Goal: Transaction & Acquisition: Purchase product/service

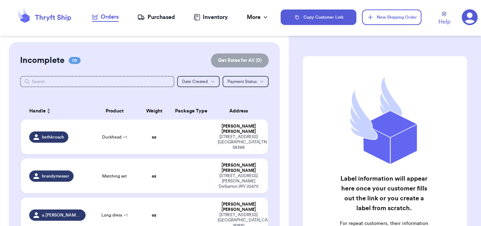
click at [163, 16] on div "Purchased" at bounding box center [156, 17] width 38 height 8
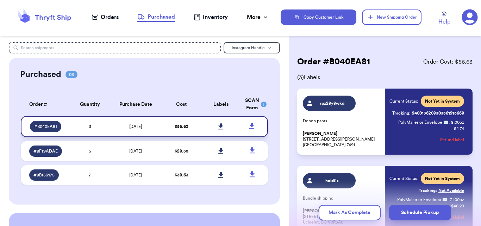
click at [139, 123] on td "[DATE]" at bounding box center [135, 126] width 52 height 21
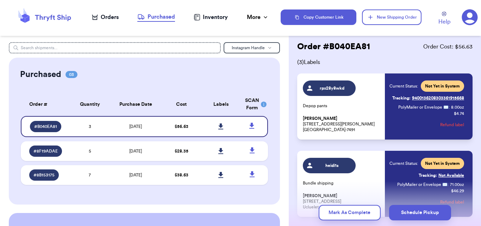
scroll to position [14, 0]
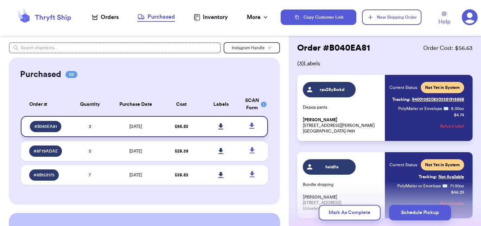
click at [218, 124] on icon at bounding box center [220, 126] width 5 height 6
click at [102, 17] on div "Orders" at bounding box center [105, 17] width 27 height 8
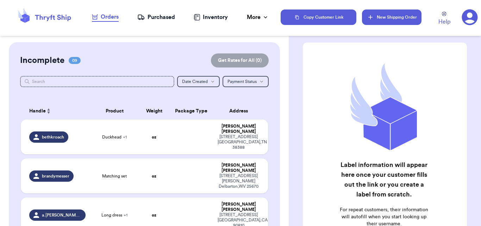
click at [396, 14] on button "New Shipping Order" at bounding box center [391, 16] width 59 height 15
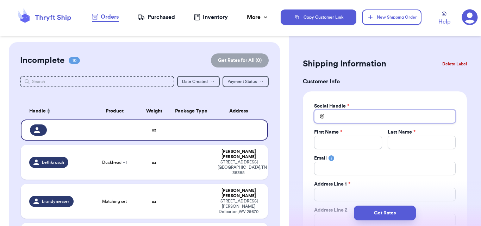
click at [360, 114] on input "Total Amount Paid" at bounding box center [384, 116] width 141 height 13
type input "h"
type input "he"
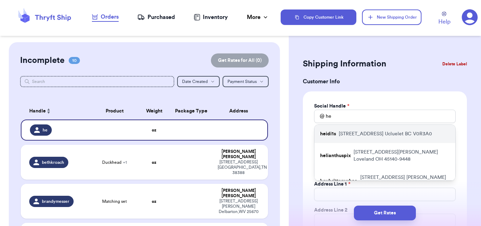
click at [368, 132] on p "[STREET_ADDRESS]" at bounding box center [384, 134] width 93 height 7
type input "heidi1s"
type input "[PERSON_NAME]"
type input "[EMAIL_ADDRESS][DOMAIN_NAME]"
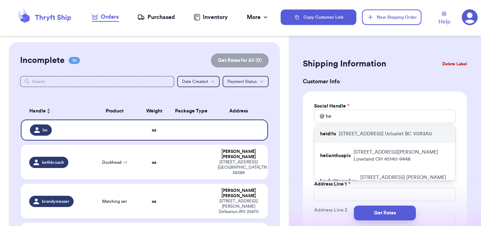
type input "[STREET_ADDRESS]"
type input "241"
type input "Ucluelet"
select select "AL"
type input "V0R3A0"
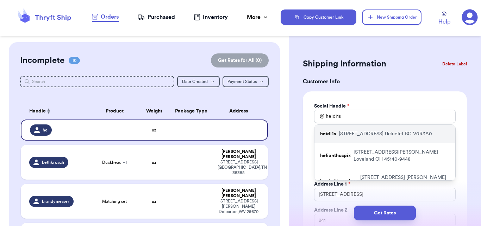
select select "CA"
select select "BC"
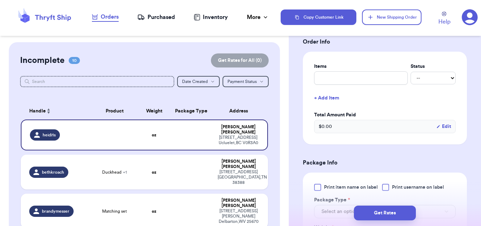
scroll to position [264, 0]
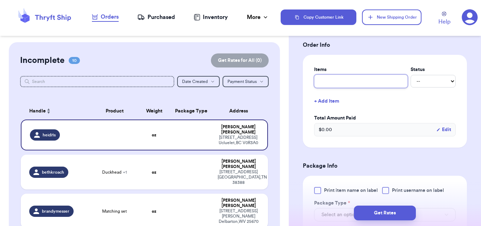
click at [367, 76] on input "Description *" at bounding box center [361, 81] width 94 height 13
type input "bundle"
type input "bundle o"
type input "bundle of"
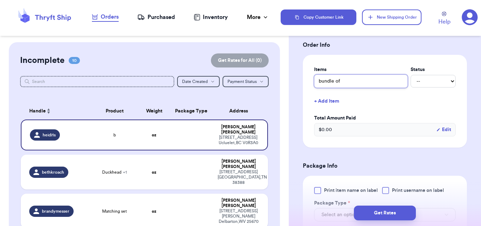
type input "bundle of"
type input "bundle of s"
type input "bundle of st"
type input "bundle of stu"
type input "bundle of stuf"
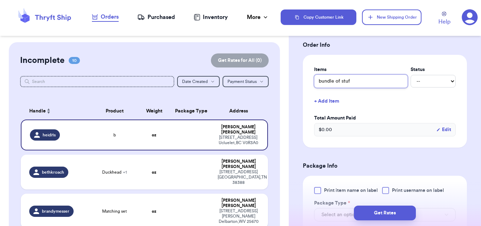
type input "bundle of stuff"
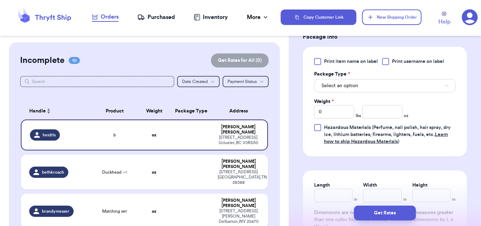
scroll to position [398, 0]
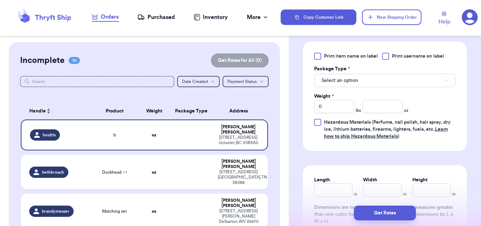
type input "bundle of stuff"
click at [374, 74] on div "Select an option" at bounding box center [384, 79] width 141 height 15
click at [374, 81] on button "Select an option" at bounding box center [384, 80] width 141 height 13
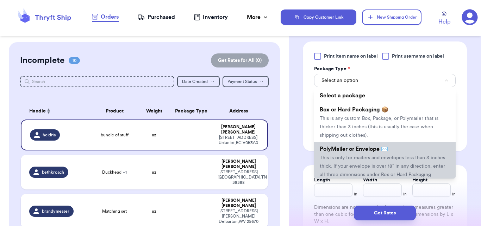
click at [355, 154] on li "PolyMailer or Envelope ✉️ This is only for mailers and envelopes less than 3 in…" at bounding box center [384, 161] width 141 height 39
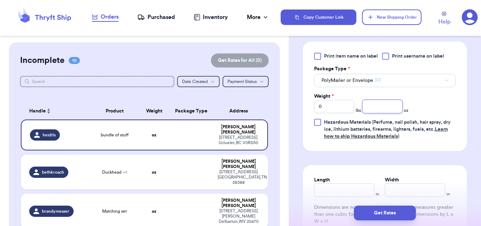
click at [368, 107] on input "number" at bounding box center [382, 106] width 40 height 13
type input "71"
click at [381, 201] on button "Get Rates" at bounding box center [385, 213] width 62 height 15
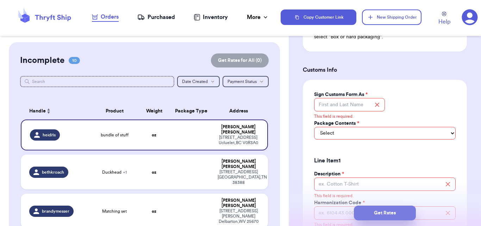
scroll to position [483, 0]
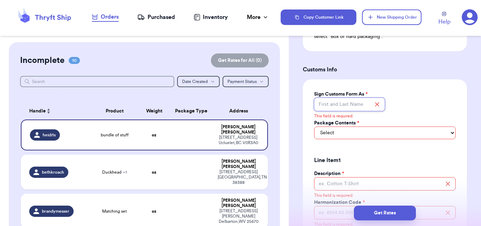
click at [360, 111] on input "Sign Customs Form As *" at bounding box center [349, 104] width 71 height 13
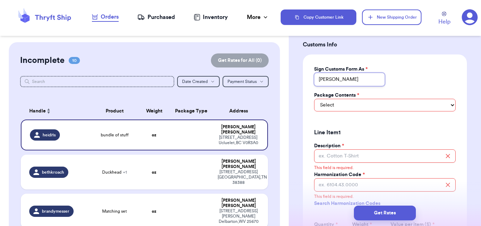
scroll to position [508, 0]
type input "[PERSON_NAME]"
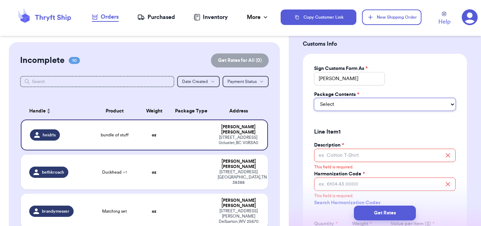
click at [360, 111] on select "Select Merchandise Gift Documents" at bounding box center [384, 104] width 141 height 13
select select "GIFT"
click option "Gift" at bounding box center [0, 0] width 0 height 0
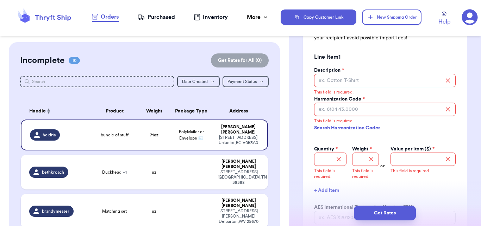
scroll to position [601, 0]
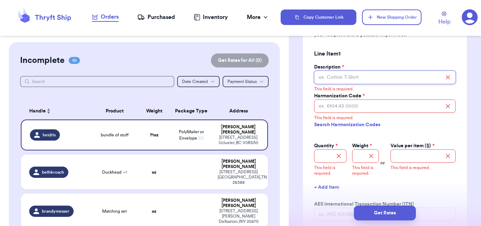
click at [360, 84] on input "Description *" at bounding box center [384, 77] width 141 height 13
click at [350, 84] on input "Description *" at bounding box center [384, 77] width 141 height 13
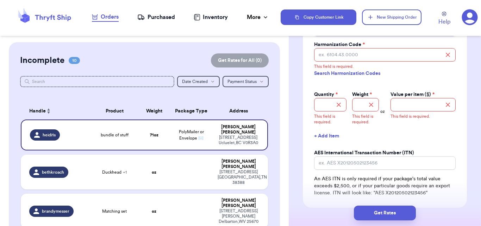
scroll to position [649, 0]
type input "t-shirts"
click at [360, 61] on input "Harmonization Code *" at bounding box center [384, 54] width 141 height 13
click at [351, 80] on link "Search Harmonization Codes" at bounding box center [384, 73] width 141 height 13
click at [354, 61] on input "Harmonization Code *" at bounding box center [384, 54] width 141 height 13
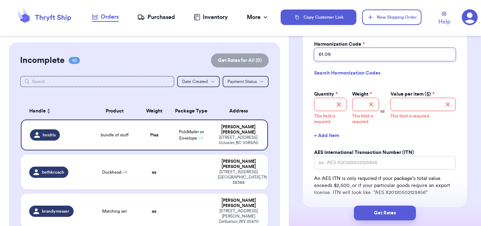
type input "61.09"
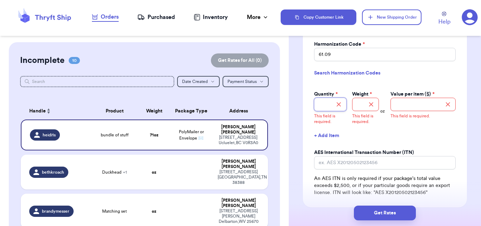
click at [325, 111] on input "Quantity *" at bounding box center [330, 104] width 33 height 13
type input "5"
click at [359, 111] on input "Weight *" at bounding box center [365, 104] width 27 height 13
click at [405, 110] on input "Value per item ($) *" at bounding box center [422, 104] width 65 height 13
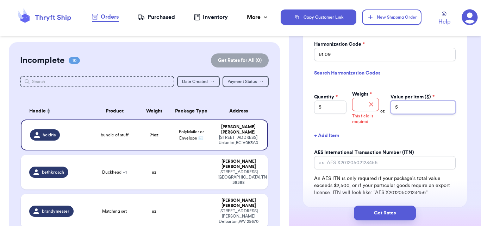
type input "5"
click at [363, 111] on input "Weight *" at bounding box center [365, 104] width 27 height 13
type input "14"
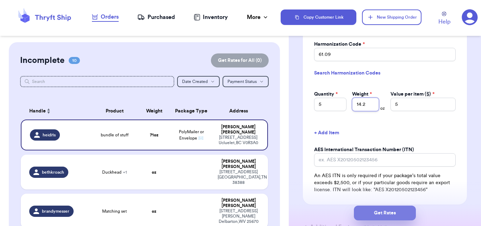
type input "14.2"
click at [389, 201] on button "Get Rates" at bounding box center [385, 213] width 62 height 15
type input "4"
type input "7"
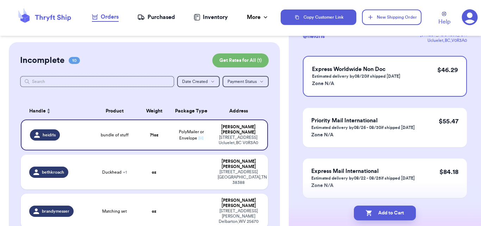
scroll to position [63, 0]
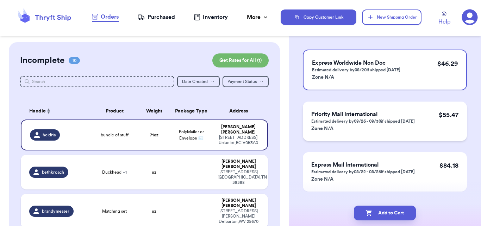
click at [397, 126] on p "Zone N/A" at bounding box center [362, 128] width 103 height 8
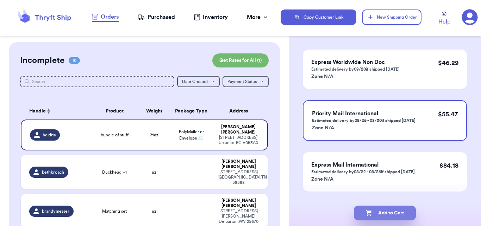
click at [386, 201] on button "Add to Cart" at bounding box center [385, 213] width 62 height 15
checkbox input "true"
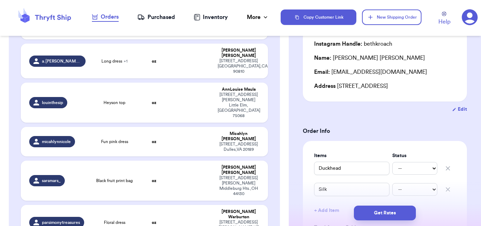
scroll to position [317, 0]
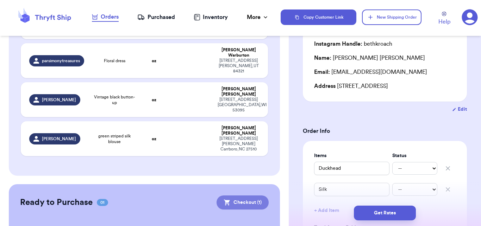
click at [227, 196] on button "Checkout ( 1 )" at bounding box center [242, 203] width 52 height 14
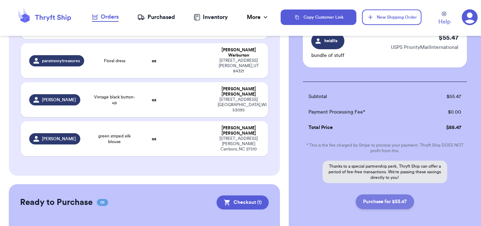
click at [385, 201] on button "Purchase for $55.47" at bounding box center [384, 202] width 58 height 15
checkbox input "false"
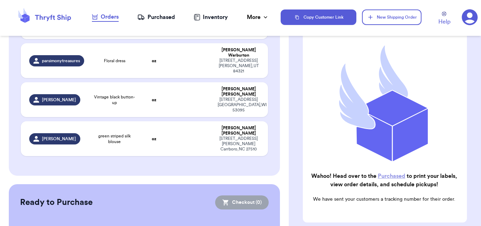
checkbox input "true"
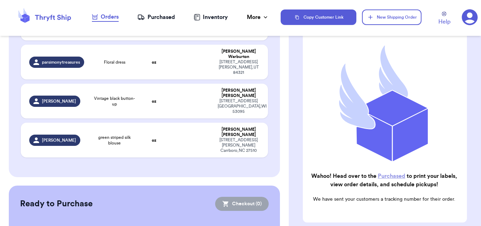
click at [153, 18] on div "Purchased" at bounding box center [156, 17] width 38 height 8
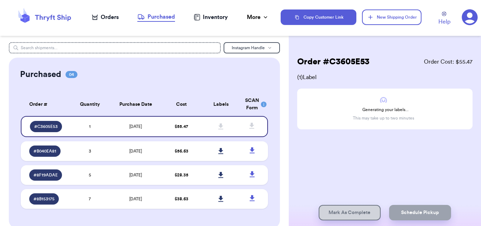
click at [108, 15] on div "Orders" at bounding box center [105, 17] width 27 height 8
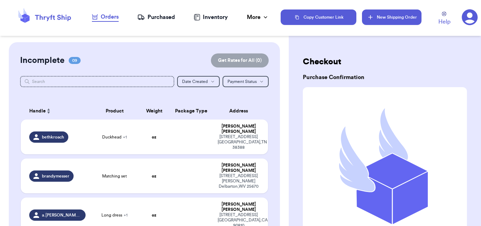
click at [375, 19] on button "New Shipping Order" at bounding box center [391, 16] width 59 height 15
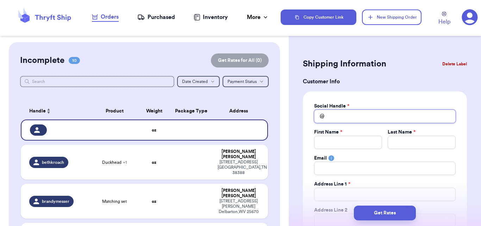
click at [337, 114] on input "Total Amount Paid" at bounding box center [384, 116] width 141 height 13
type input "b"
type input "br"
type input "bri"
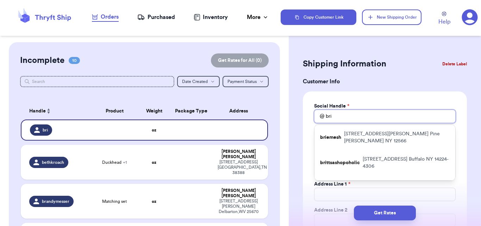
type input "brit"
type input "[PERSON_NAME]"
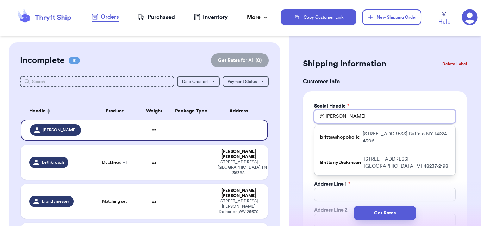
type input "britta"
type input "brittan"
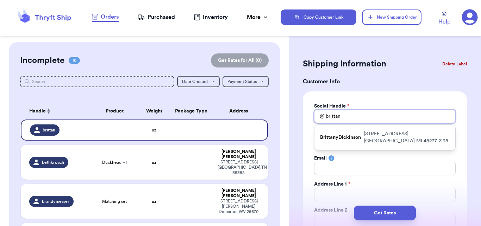
type input "britta"
type input "brit"
type input "br"
type input "b"
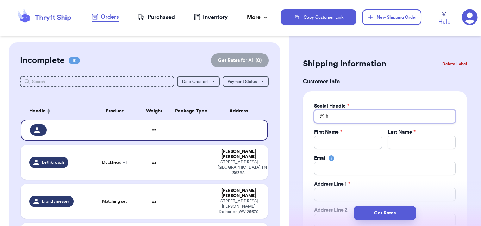
type input "he"
type input "hey"
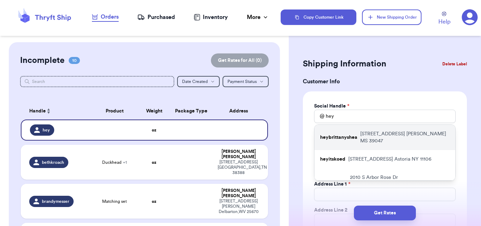
click at [393, 138] on p "[STREET_ADDRESS]" at bounding box center [404, 138] width 89 height 14
type input "heybrittanyshea"
type input "[PERSON_NAME]"
type input "[EMAIL_ADDRESS][DOMAIN_NAME]"
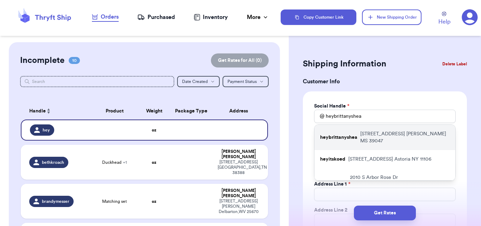
type input "[STREET_ADDRESS]"
type input "[PERSON_NAME]"
select select "MS"
type input "39047"
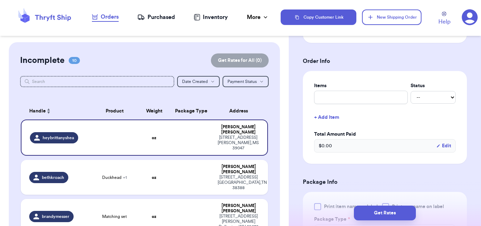
scroll to position [256, 0]
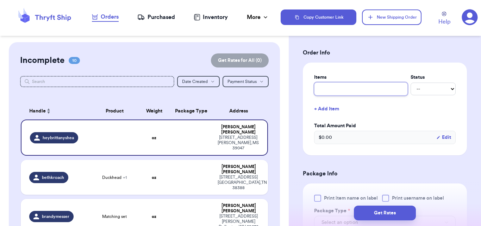
click at [354, 93] on input "text" at bounding box center [361, 88] width 94 height 13
type input "b"
type input "bu"
type input "bun"
type input "bund"
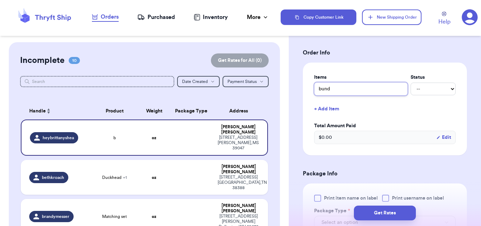
type input "bundl"
type input "bundle"
click at [428, 59] on form "Shipping Information Delete Label Customer Info Social Handle * @ heybrittanysh…" at bounding box center [385, 114] width 164 height 629
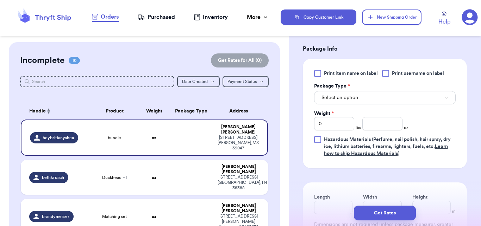
scroll to position [394, 0]
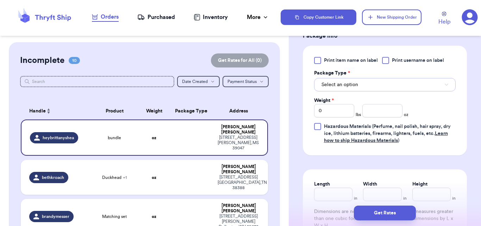
click at [366, 81] on button "Select an option" at bounding box center [384, 84] width 141 height 13
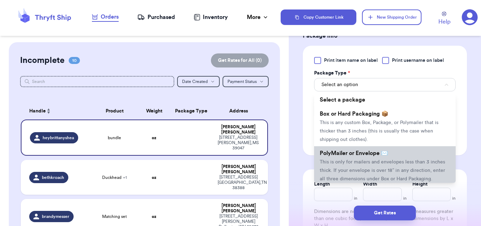
click at [350, 150] on li "PolyMailer or Envelope ✉️ This is only for mailers and envelopes less than 3 in…" at bounding box center [384, 165] width 141 height 39
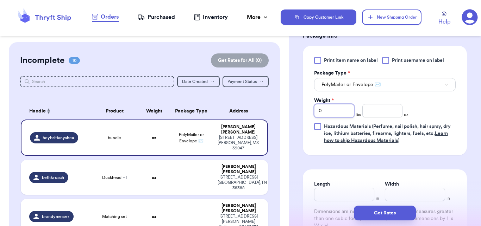
click at [340, 115] on input "0" at bounding box center [334, 110] width 40 height 13
type input "6"
click at [365, 113] on input "number" at bounding box center [382, 110] width 40 height 13
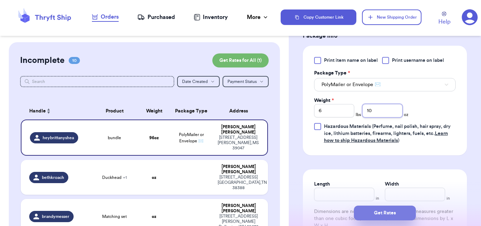
type input "10"
click at [380, 201] on button "Get Rates" at bounding box center [385, 213] width 62 height 15
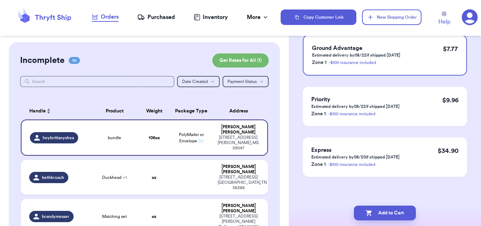
scroll to position [0, 0]
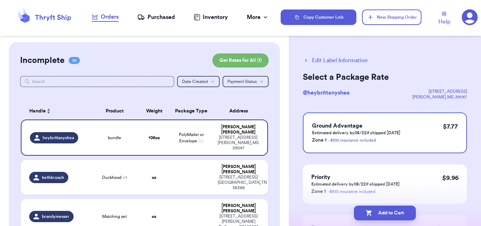
click at [380, 201] on button "Add to Cart" at bounding box center [385, 213] width 62 height 15
checkbox input "true"
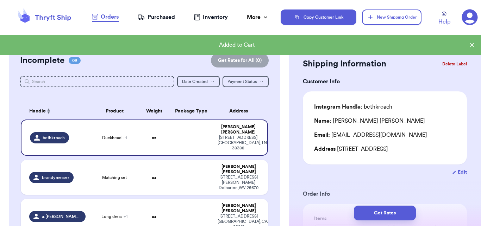
scroll to position [317, 0]
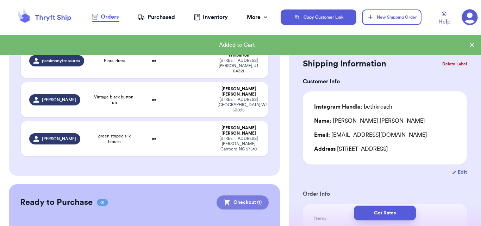
click at [236, 196] on button "Checkout ( 1 )" at bounding box center [242, 203] width 52 height 14
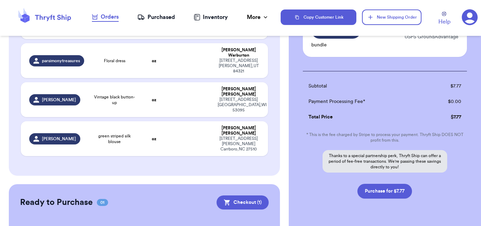
scroll to position [95, 0]
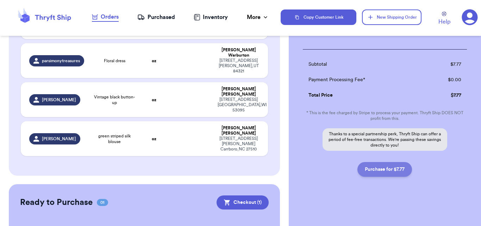
click at [378, 167] on button "Purchase for $7.77" at bounding box center [384, 169] width 55 height 15
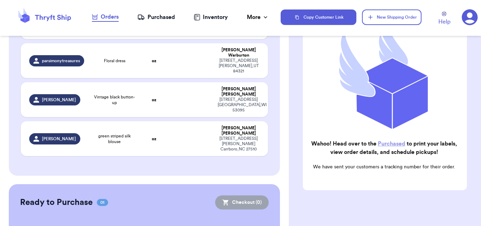
checkbox input "false"
checkbox input "true"
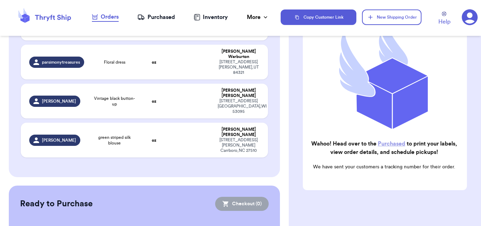
click at [168, 17] on div "Purchased" at bounding box center [156, 17] width 38 height 8
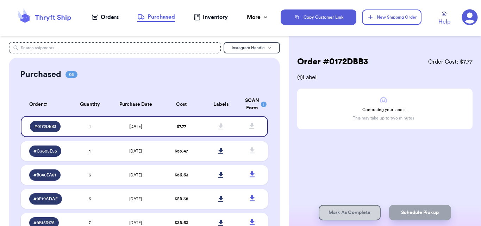
click at [125, 141] on table "Order # Quantity Purchase Date Cost Labels SCAN Form # 0172DBB3 1 [DATE] $ 7.77…" at bounding box center [144, 165] width 248 height 153
click at [127, 148] on td "[DATE]" at bounding box center [135, 151] width 52 height 20
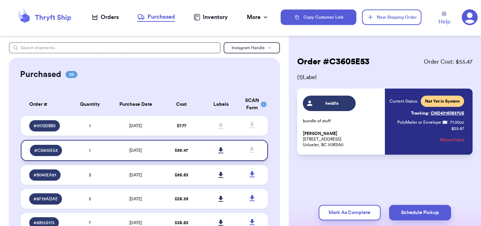
click at [218, 149] on icon at bounding box center [220, 150] width 5 height 6
click at [148, 126] on td "[DATE]" at bounding box center [135, 126] width 52 height 20
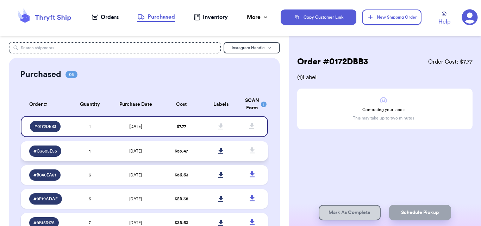
click at [122, 148] on td "[DATE]" at bounding box center [135, 151] width 52 height 20
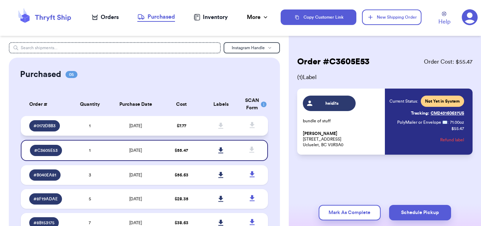
click at [119, 124] on td "[DATE]" at bounding box center [135, 126] width 52 height 20
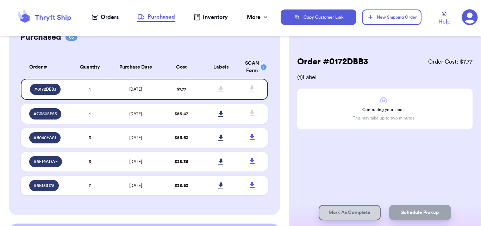
scroll to position [52, 0]
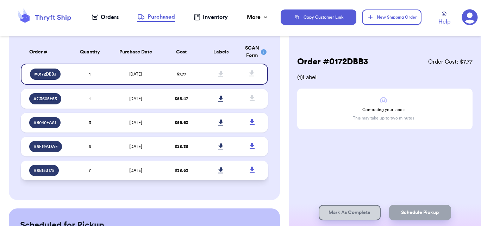
click at [132, 165] on td "[DATE]" at bounding box center [135, 171] width 52 height 20
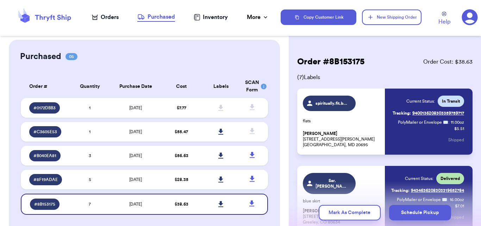
scroll to position [12, 0]
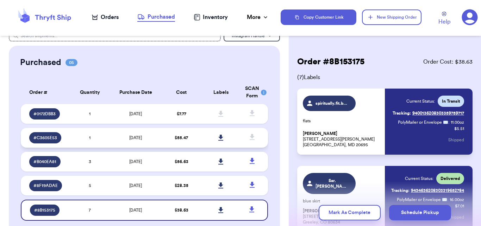
click at [119, 143] on td "[DATE]" at bounding box center [135, 138] width 52 height 20
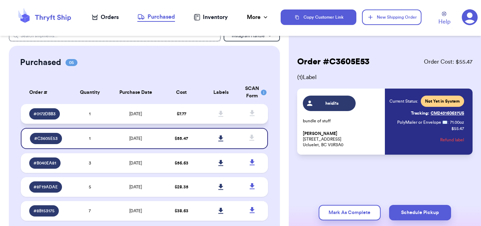
click at [115, 118] on td "[DATE]" at bounding box center [135, 114] width 52 height 20
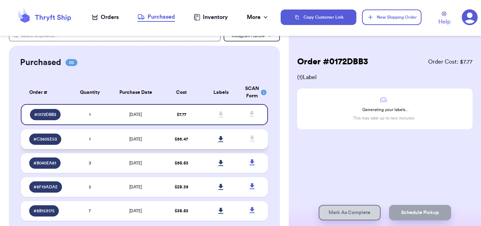
click at [122, 138] on td "[DATE]" at bounding box center [135, 139] width 52 height 20
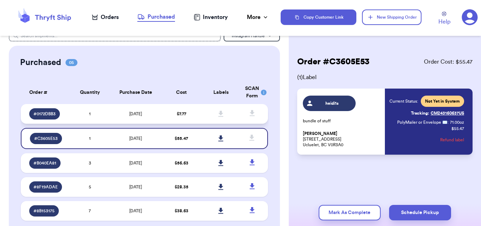
click at [123, 111] on td "[DATE]" at bounding box center [135, 114] width 52 height 20
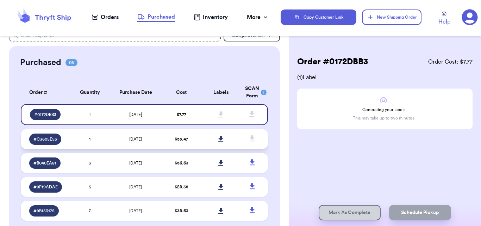
click at [116, 137] on td "[DATE]" at bounding box center [135, 139] width 52 height 20
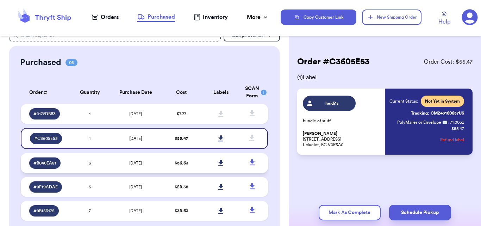
click at [118, 157] on td "[DATE]" at bounding box center [135, 163] width 52 height 20
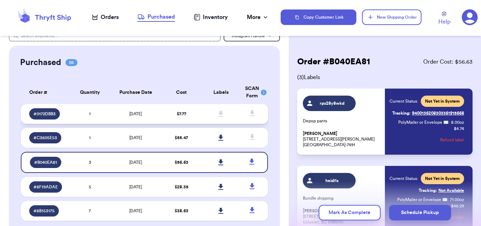
click at [126, 119] on td "[DATE]" at bounding box center [135, 114] width 52 height 20
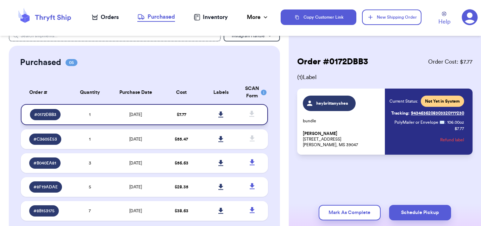
click at [218, 115] on icon at bounding box center [220, 115] width 5 height 6
